Goal: Find contact information: Find contact information

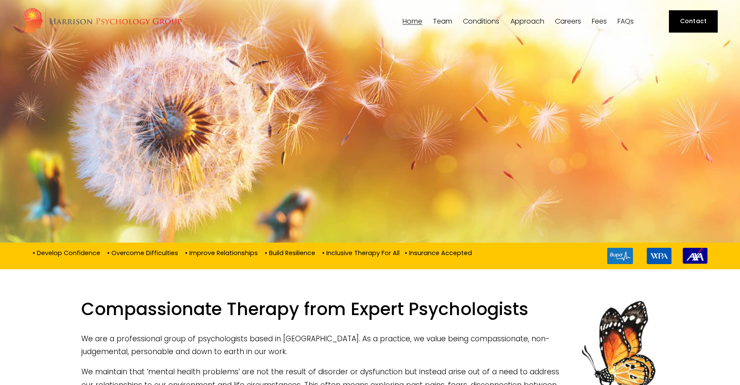
click at [700, 24] on link "Contact" at bounding box center [693, 21] width 49 height 22
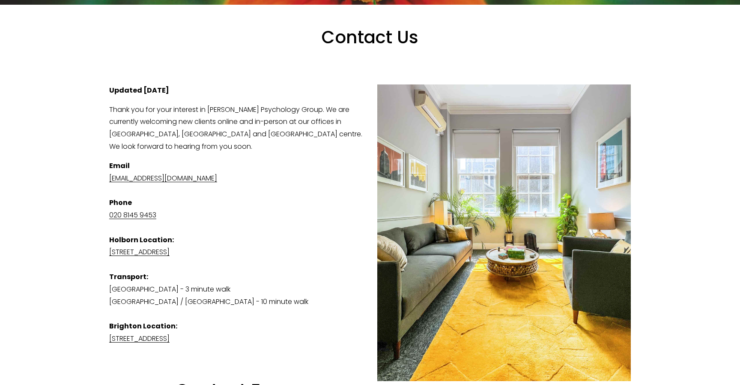
scroll to position [173, 0]
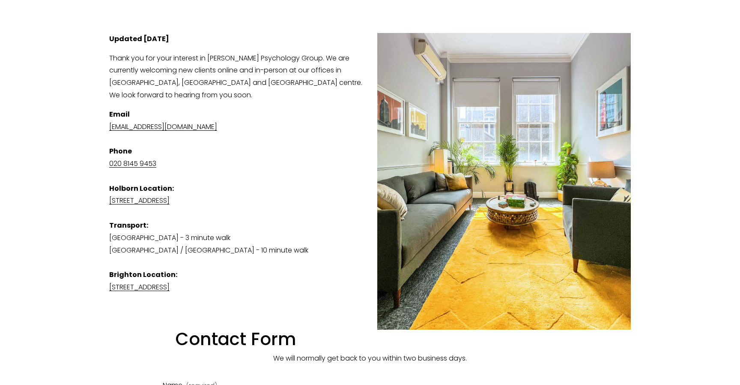
click at [159, 128] on link "[EMAIL_ADDRESS][DOMAIN_NAME]" at bounding box center [163, 127] width 108 height 10
click at [165, 129] on link "[EMAIL_ADDRESS][DOMAIN_NAME]" at bounding box center [163, 127] width 108 height 10
drag, startPoint x: 262, startPoint y: 121, endPoint x: 107, endPoint y: 120, distance: 155.1
click at [107, 121] on div "Updated 1st August 2025 Thank you for your interest in Harrison Psychology Grou…" at bounding box center [370, 199] width 536 height 346
copy link "[EMAIL_ADDRESS][DOMAIN_NAME]"
